Goal: Task Accomplishment & Management: Use online tool/utility

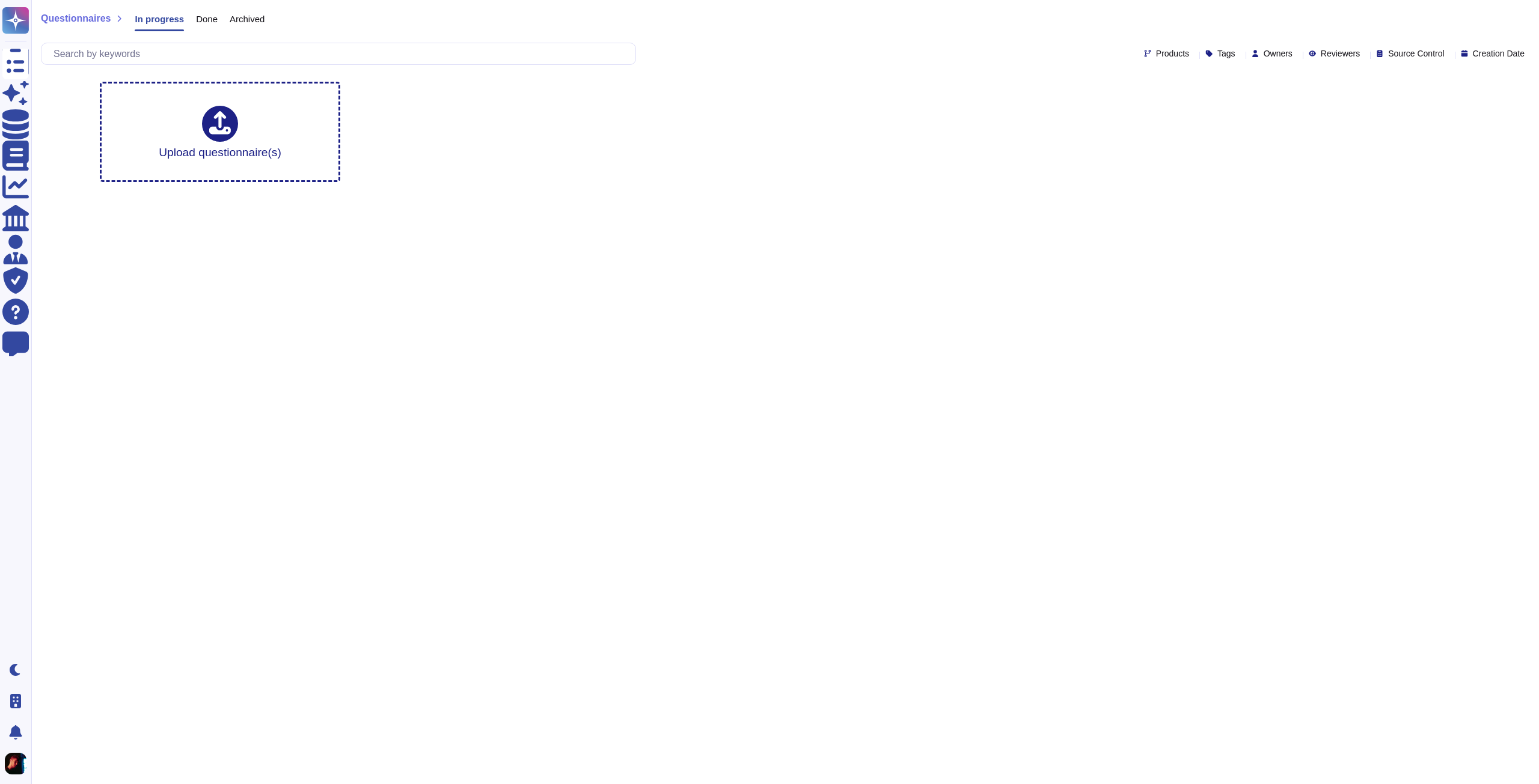
click at [1264, 55] on span "Owners" at bounding box center [1278, 53] width 29 height 9
click at [1272, 204] on div at bounding box center [1269, 204] width 16 height 9
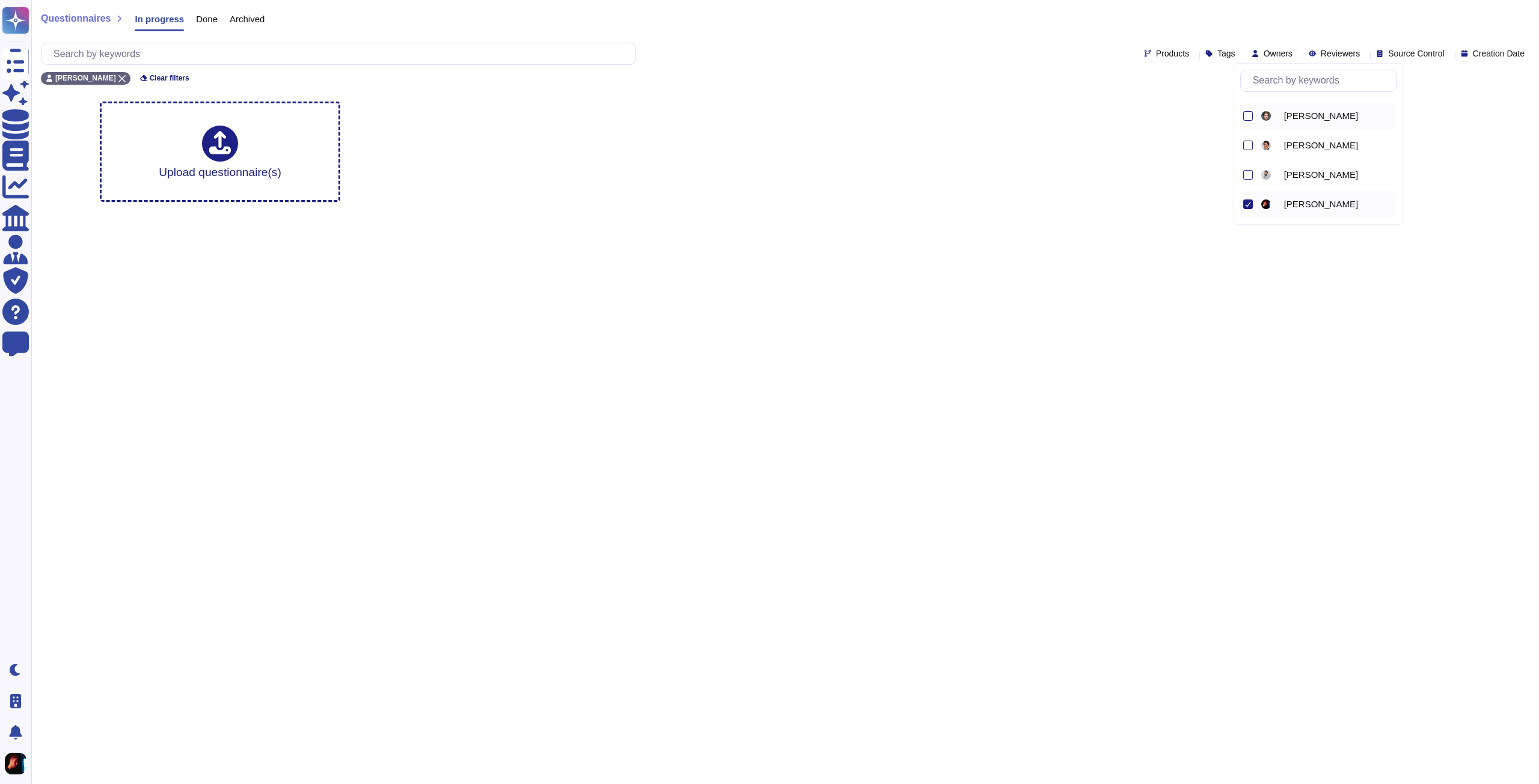
click at [1292, 112] on span "[PERSON_NAME]" at bounding box center [1321, 116] width 74 height 11
click at [1253, 203] on div "[PERSON_NAME]" at bounding box center [1318, 204] width 156 height 27
click at [676, 152] on div "Upload questionnaire(s)" at bounding box center [785, 152] width 1390 height 119
click at [200, 12] on div "Done" at bounding box center [200, 21] width 34 height 24
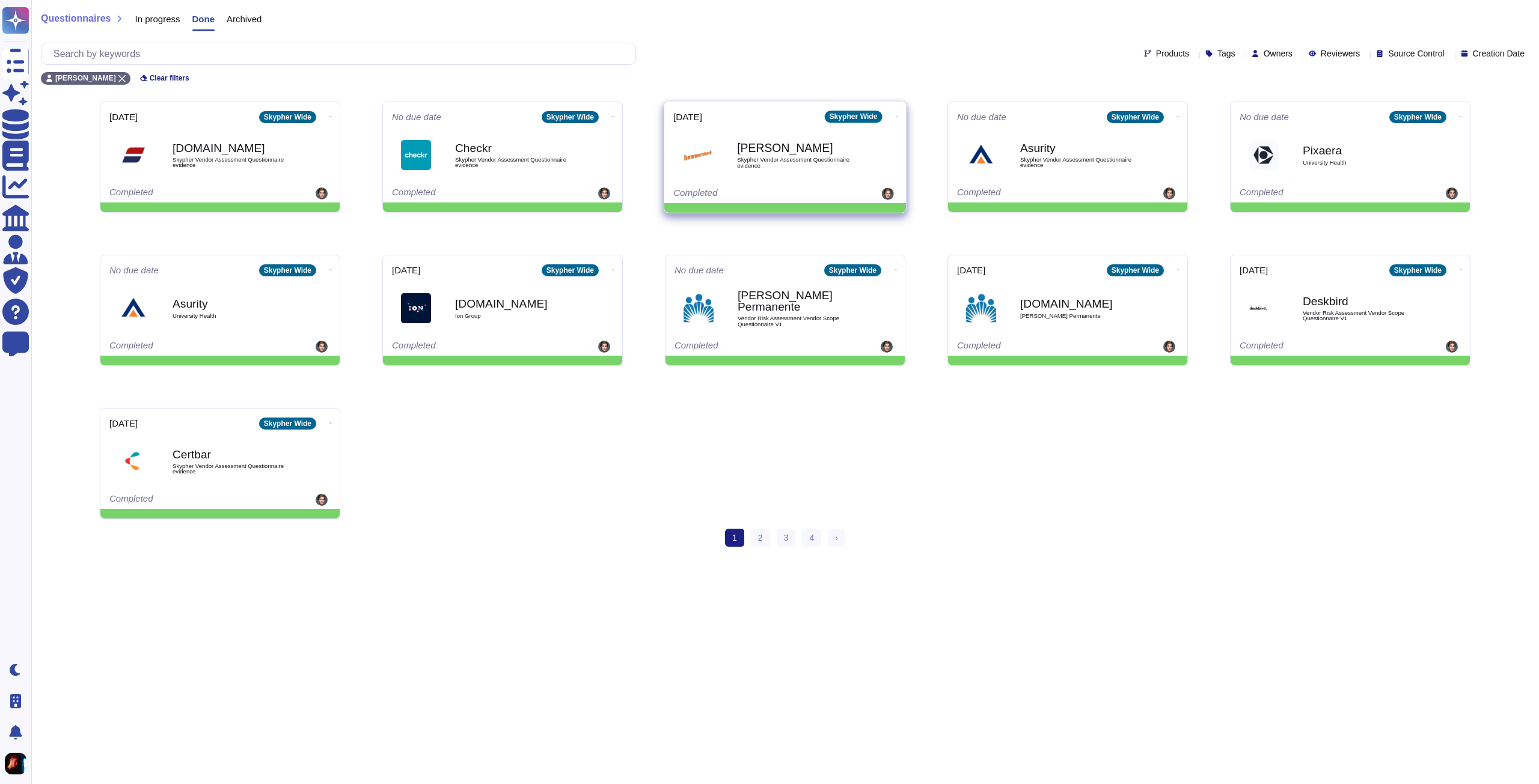
click at [821, 167] on span "Skypher Vendor Assessment Questionnaire evidence" at bounding box center [798, 163] width 122 height 12
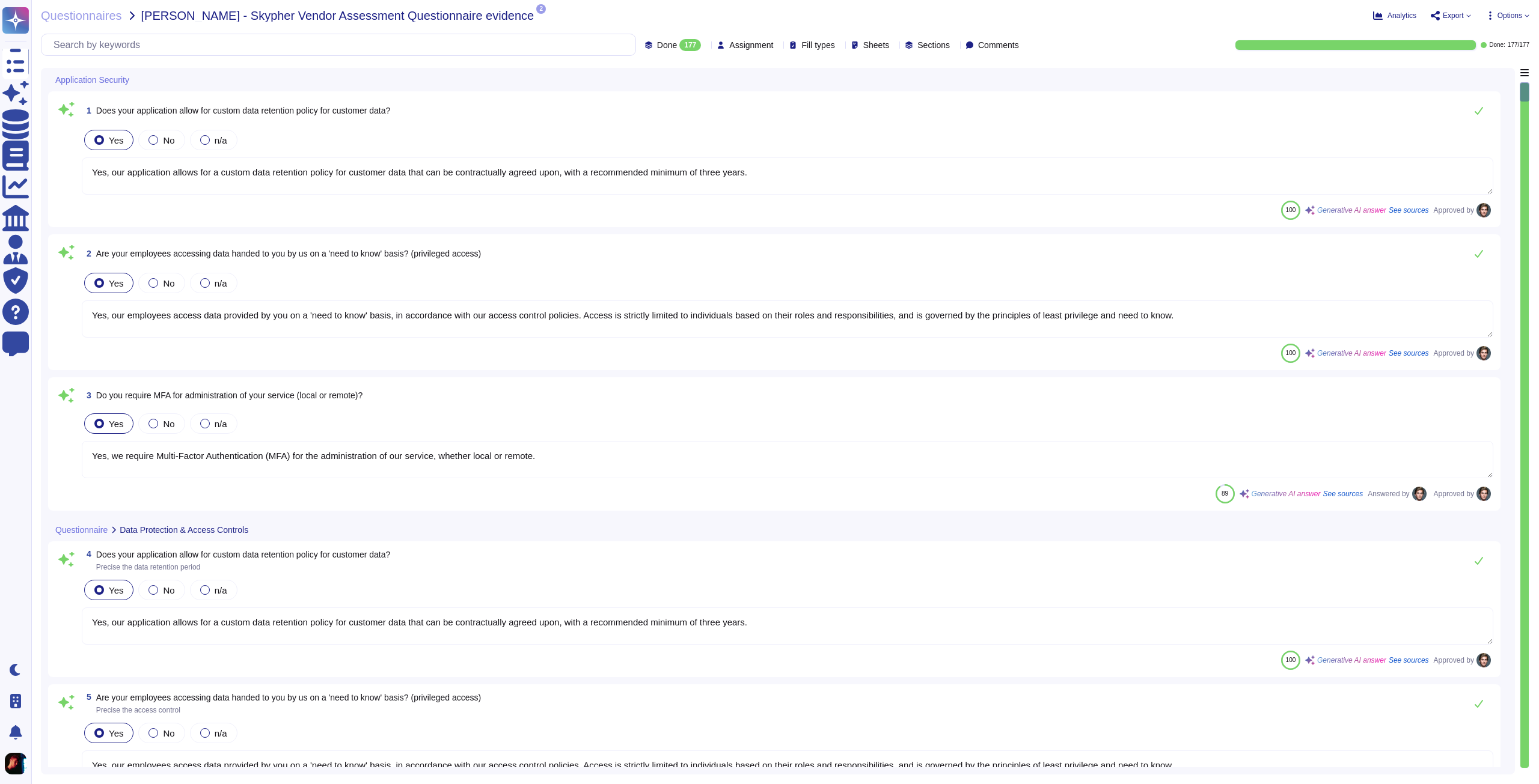
type textarea "Yes, our application allows for a custom data retention policy for customer dat…"
type textarea "Yes, our employees access data provided by you on a 'need to know' basis, in ac…"
type textarea "Yes, we require Multi-Factor Authentication (MFA) for the administration of our…"
type textarea "Yes, our application allows for a custom data retention policy for customer dat…"
type textarea "Yes, our employees access data provided by you on a 'need to know' basis, in ac…"
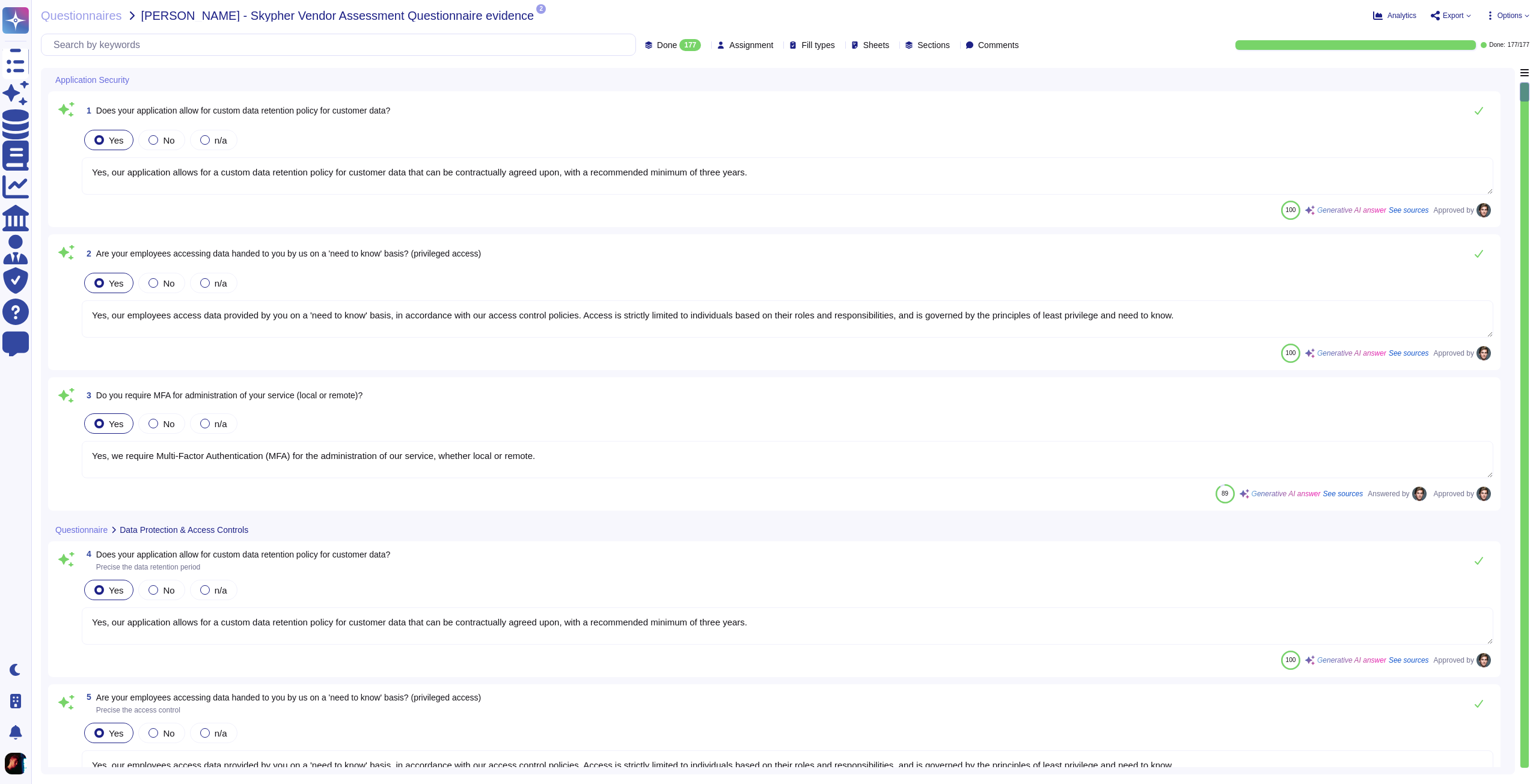
type textarea "We follow a Data Destruction procedure according to the type of data and a thir…"
type textarea "Yes, Skypher has a formal Information Security Program (InfoSec SP) in place, w…"
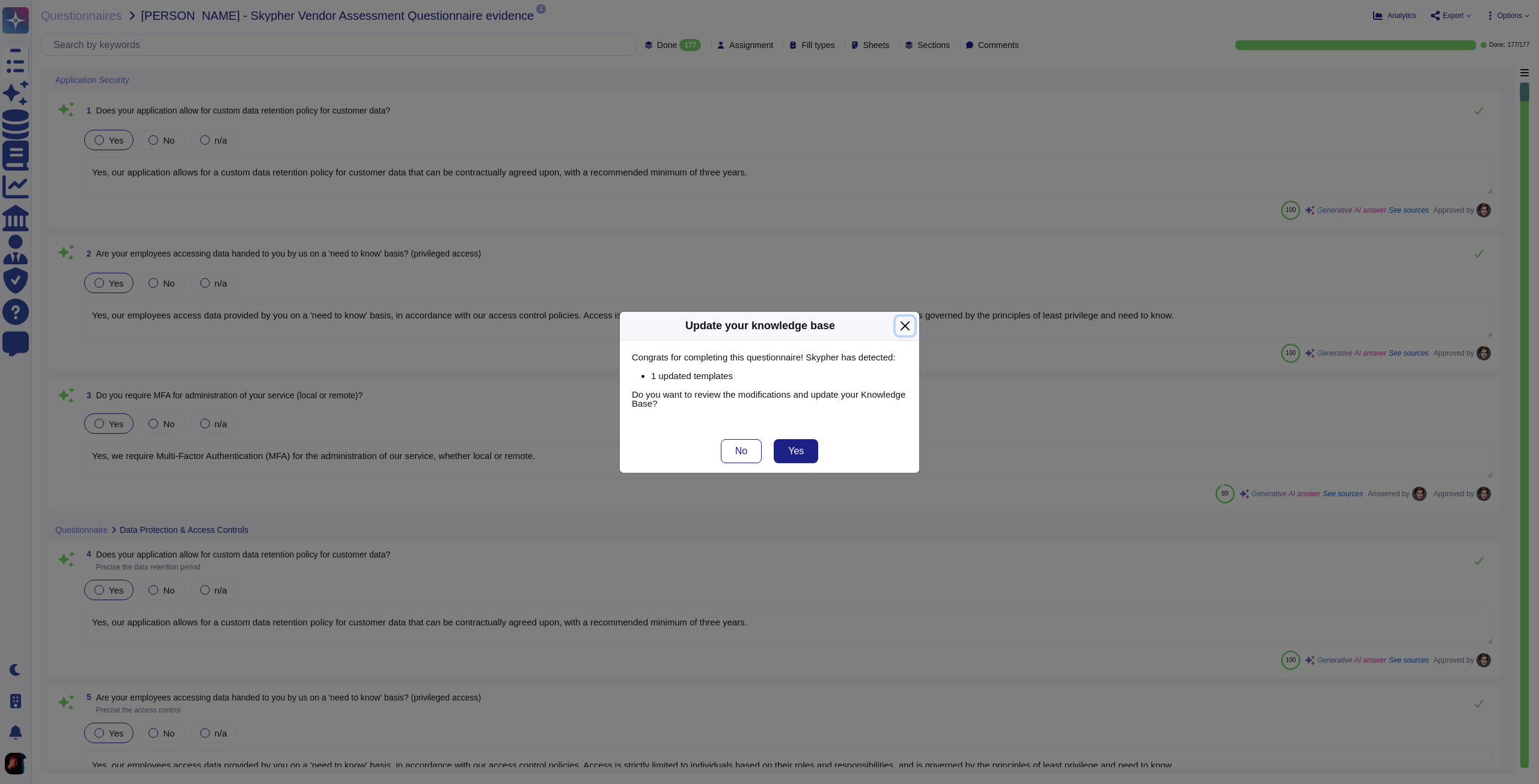
click at [909, 325] on button "Close" at bounding box center [905, 326] width 19 height 19
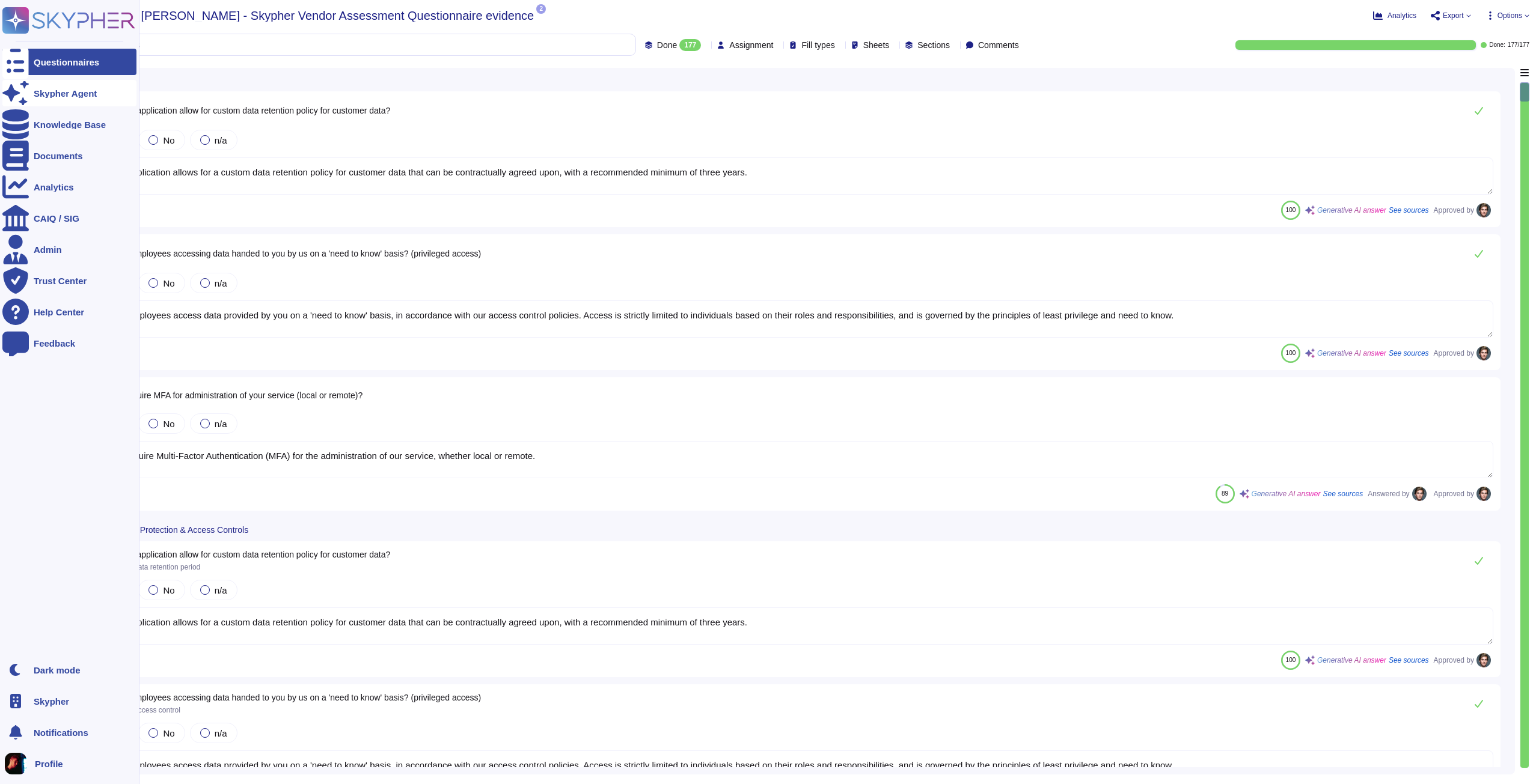
click at [10, 90] on icon at bounding box center [16, 93] width 27 height 24
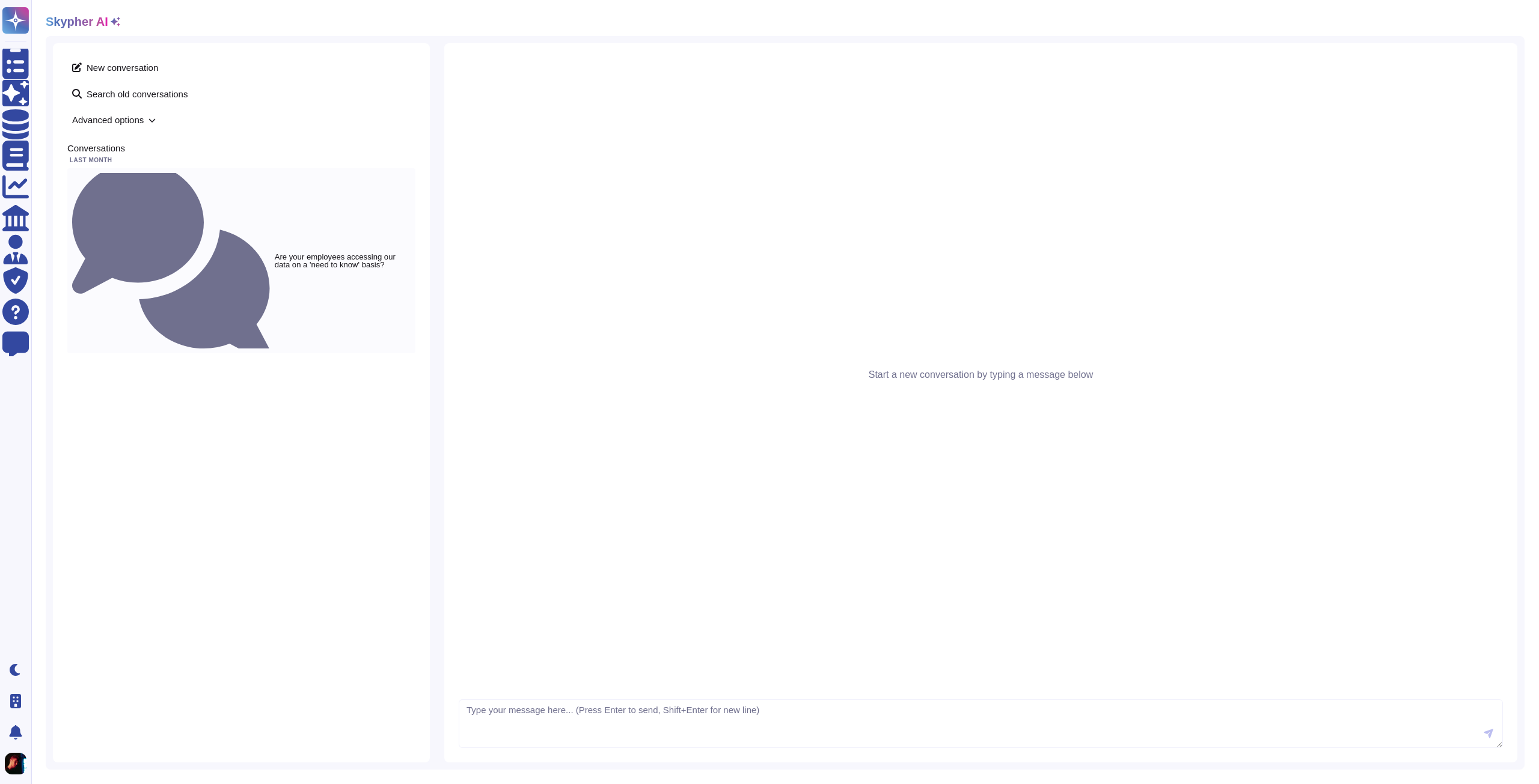
click at [161, 183] on div "Are your employees accessing our data on a 'need to know' basis?" at bounding box center [241, 261] width 348 height 185
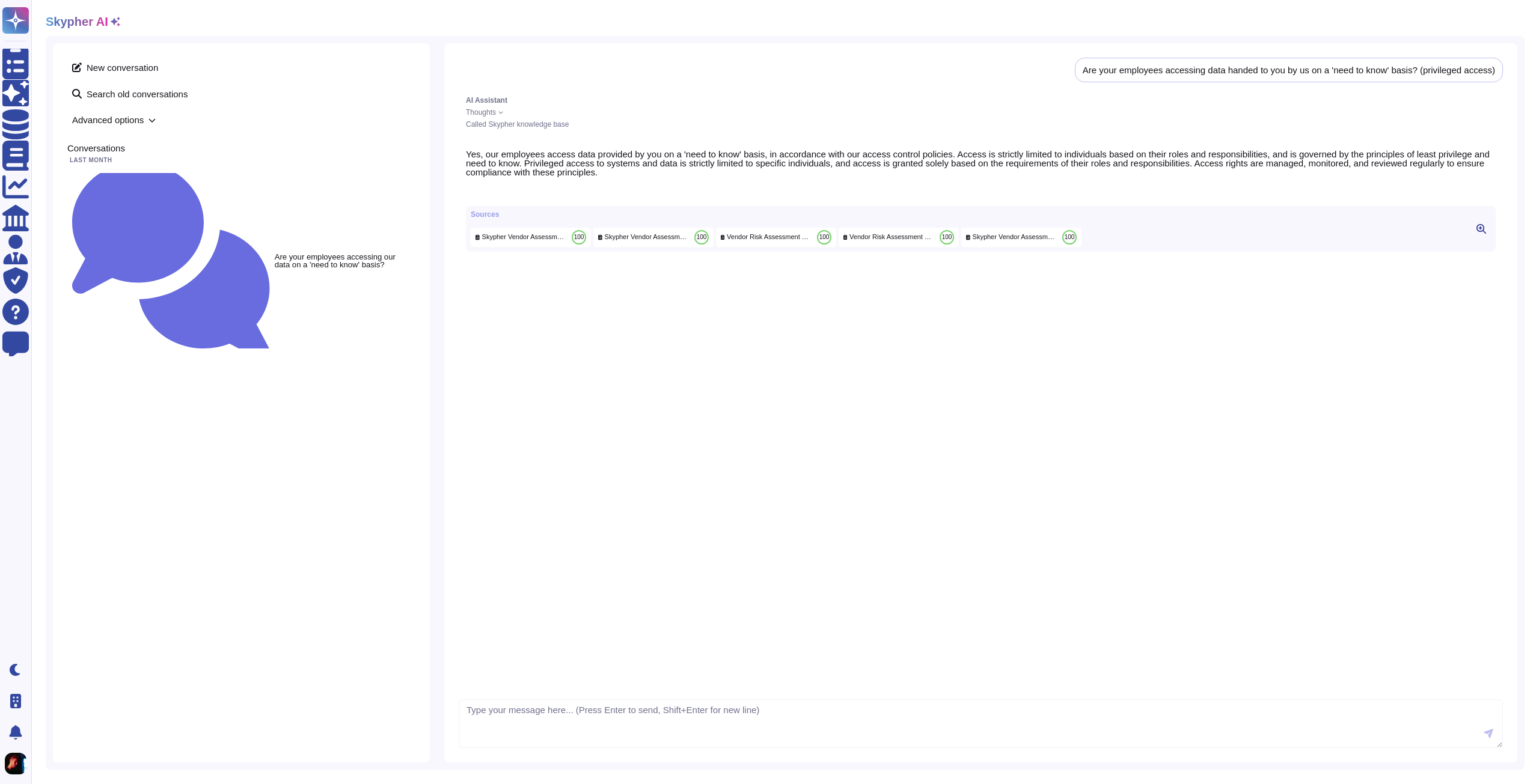
click at [1258, 140] on div "Are your employees accessing data handed to you by us on a 'need to know' basis…" at bounding box center [981, 375] width 1045 height 635
click at [1484, 234] on icon at bounding box center [1481, 229] width 9 height 9
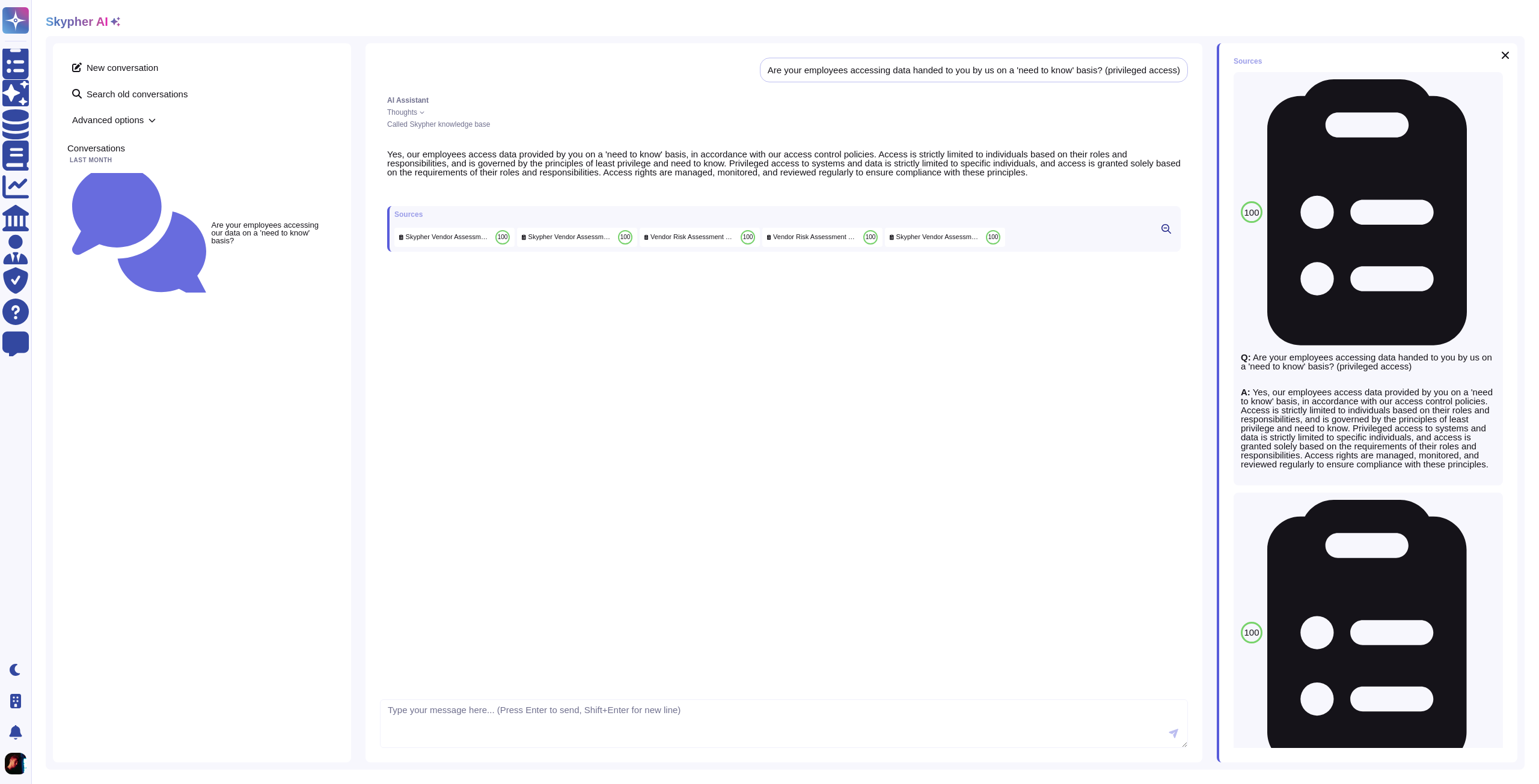
click at [1306, 137] on div "100 Skypher Vendor Assessment Questionnaire evidence Q: Are your employees acce…" at bounding box center [1368, 279] width 255 height 399
